Goal: Task Accomplishment & Management: Use online tool/utility

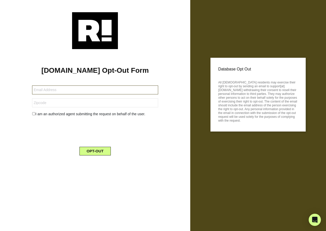
type input "[EMAIL_ADDRESS][DOMAIN_NAME]"
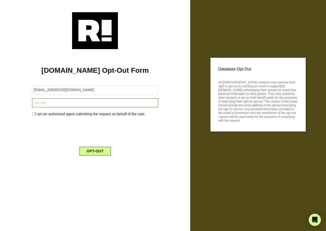
type input "POB 631585"
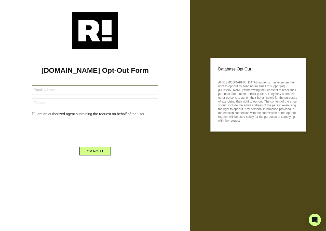
type input "[EMAIL_ADDRESS][DOMAIN_NAME]"
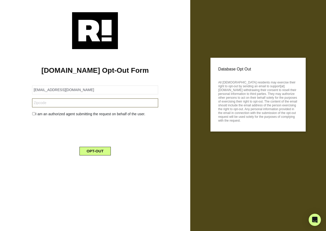
type input "95819"
